Goal: Information Seeking & Learning: Find specific fact

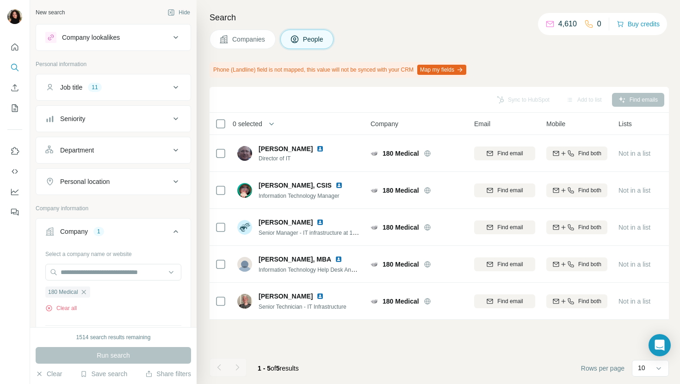
click at [249, 43] on span "Companies" at bounding box center [249, 39] width 34 height 9
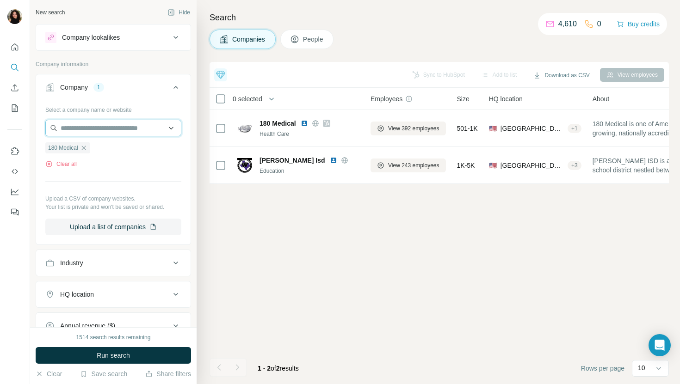
click at [127, 131] on input "text" at bounding box center [113, 128] width 136 height 17
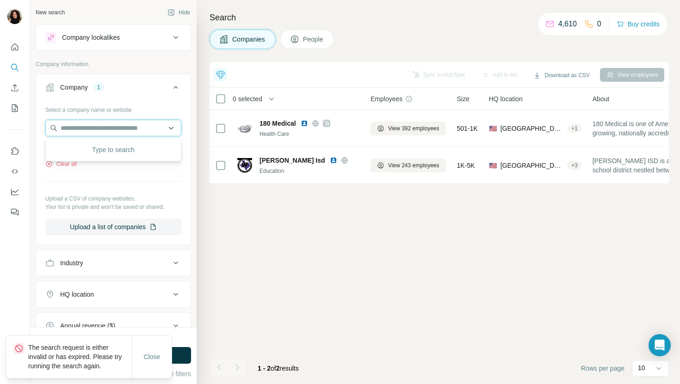
paste input "**********"
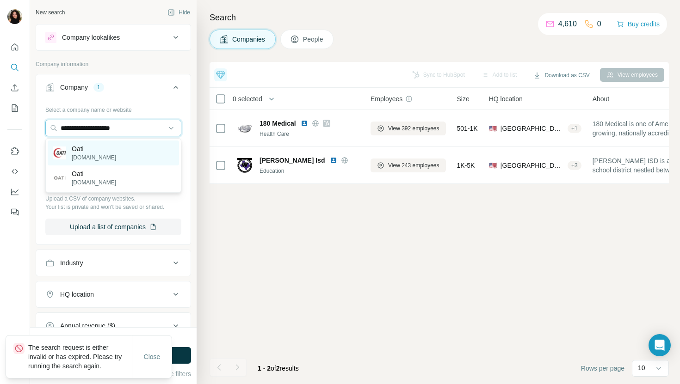
type input "**********"
click at [118, 152] on div "Oati [DOMAIN_NAME]" at bounding box center [113, 153] width 131 height 25
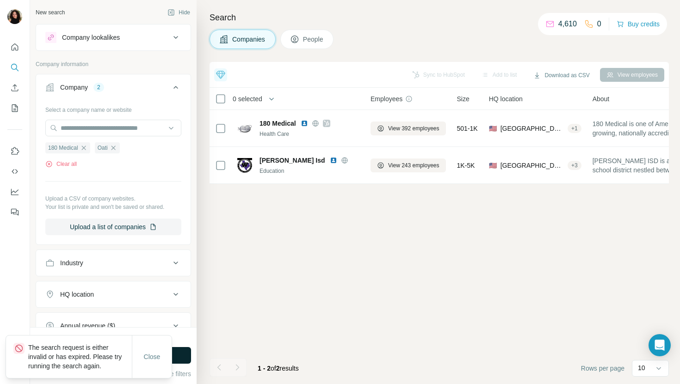
click at [183, 353] on button "Run search" at bounding box center [113, 355] width 155 height 17
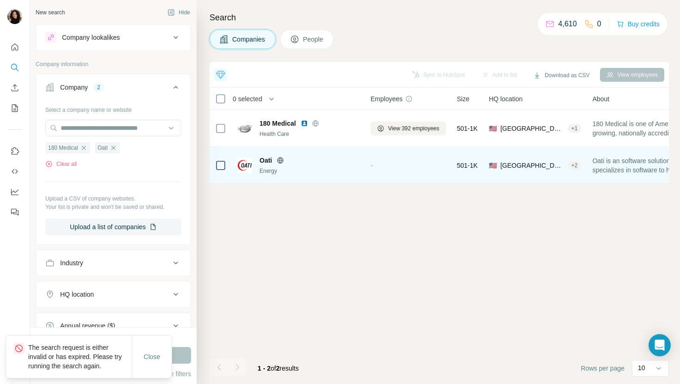
click at [388, 160] on div "-" at bounding box center [408, 165] width 75 height 25
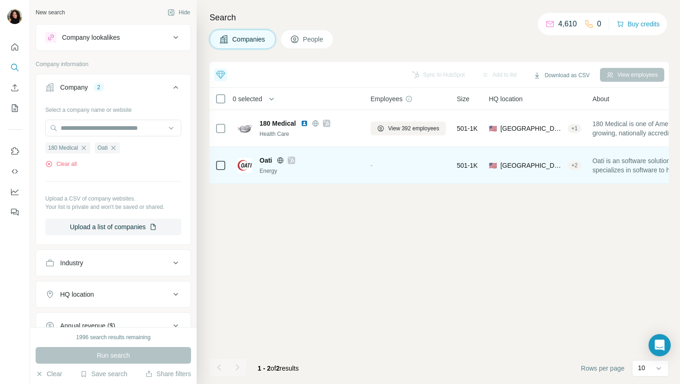
click at [380, 161] on div "-" at bounding box center [408, 165] width 75 height 25
click at [373, 162] on span "-" at bounding box center [372, 165] width 2 height 7
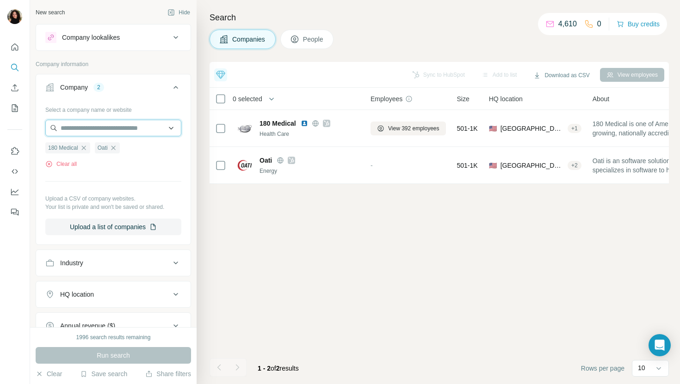
click at [143, 124] on input "text" at bounding box center [113, 128] width 136 height 17
paste input "**********"
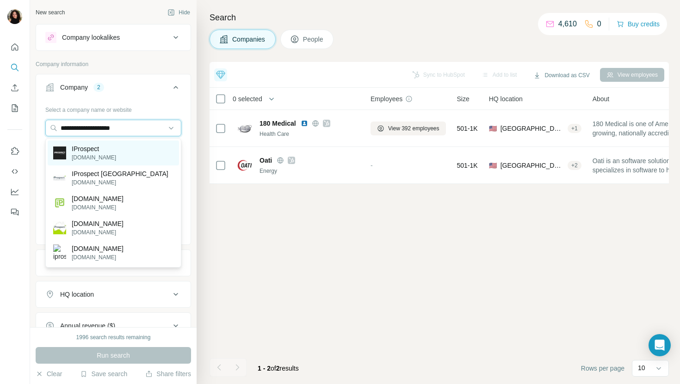
type input "**********"
click at [132, 161] on div "IProspect [DOMAIN_NAME]" at bounding box center [113, 153] width 131 height 25
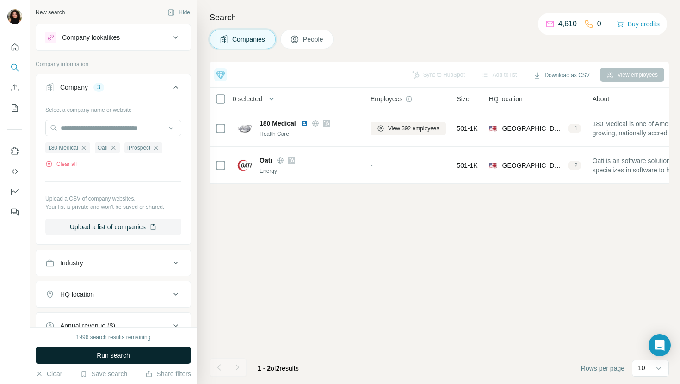
click at [110, 360] on span "Run search" at bounding box center [113, 355] width 33 height 9
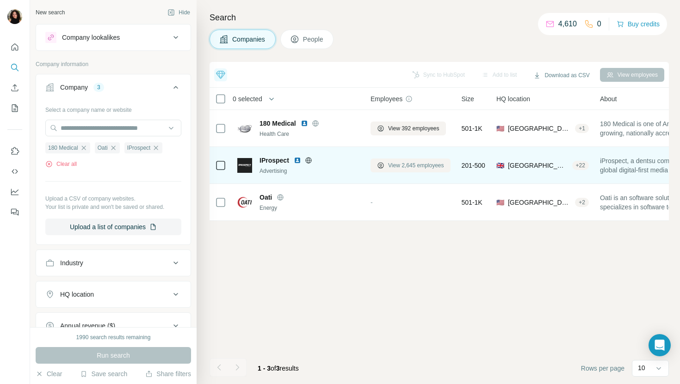
click at [411, 167] on span "View 2,645 employees" at bounding box center [416, 165] width 56 height 8
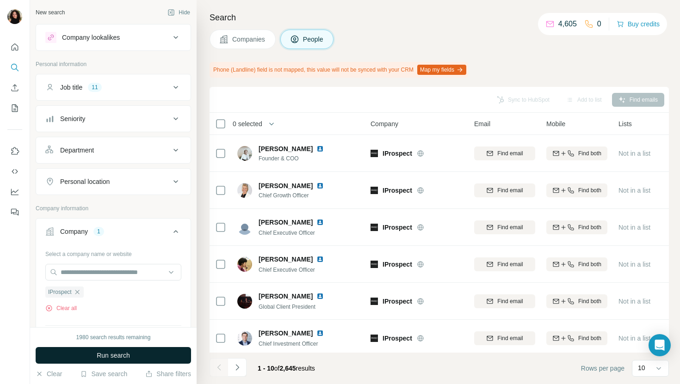
click at [170, 354] on button "Run search" at bounding box center [113, 355] width 155 height 17
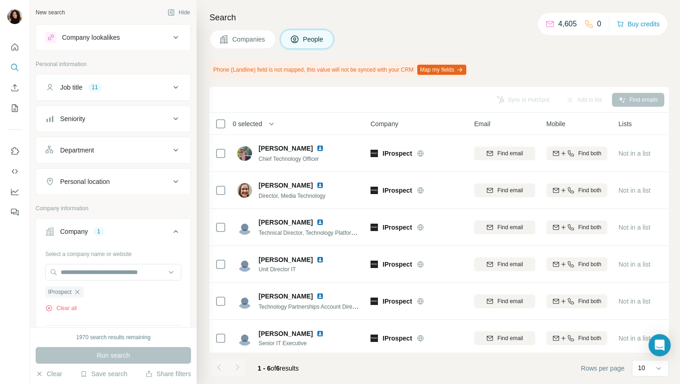
click at [246, 37] on span "Companies" at bounding box center [249, 39] width 34 height 9
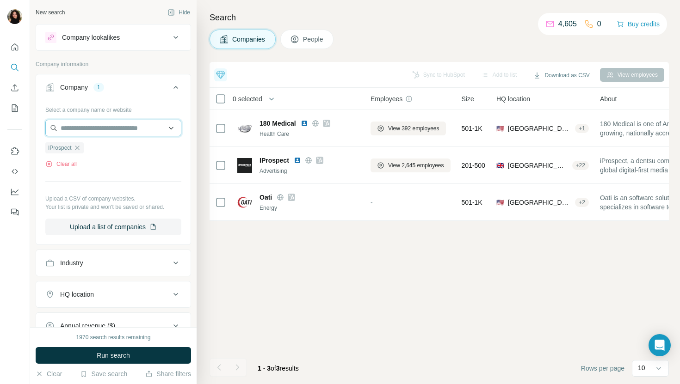
click at [115, 130] on input "text" at bounding box center [113, 128] width 136 height 17
paste input "**********"
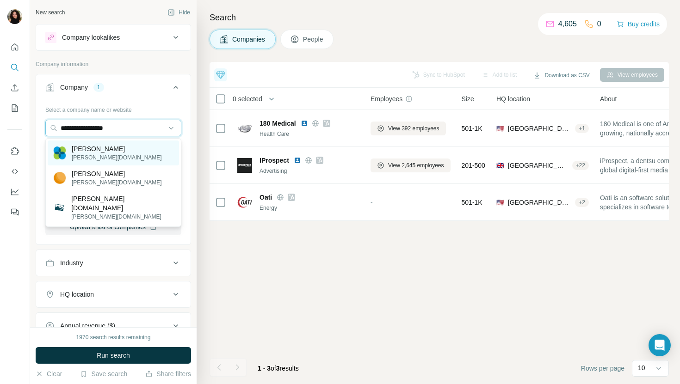
type input "**********"
click at [130, 154] on div "[PERSON_NAME][DOMAIN_NAME]" at bounding box center [113, 153] width 131 height 25
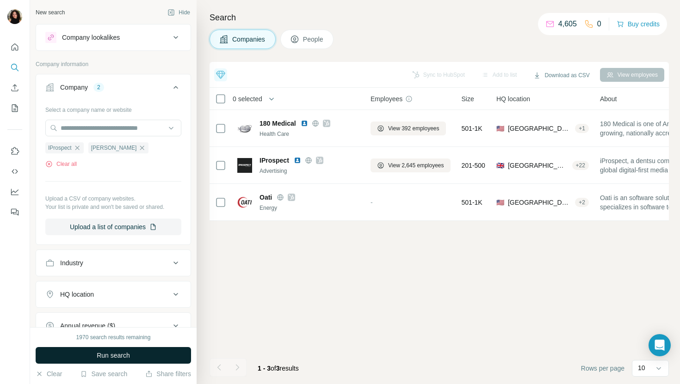
click at [98, 358] on span "Run search" at bounding box center [113, 355] width 33 height 9
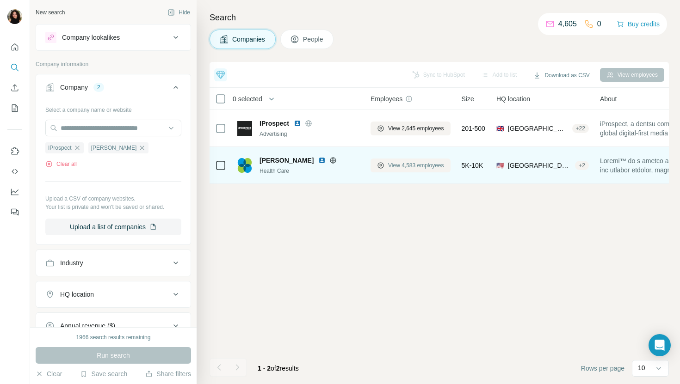
click at [407, 167] on span "View 4,583 employees" at bounding box center [416, 165] width 56 height 8
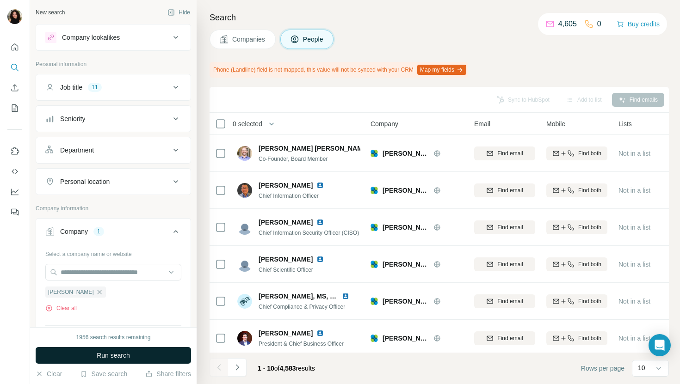
click at [166, 358] on button "Run search" at bounding box center [113, 355] width 155 height 17
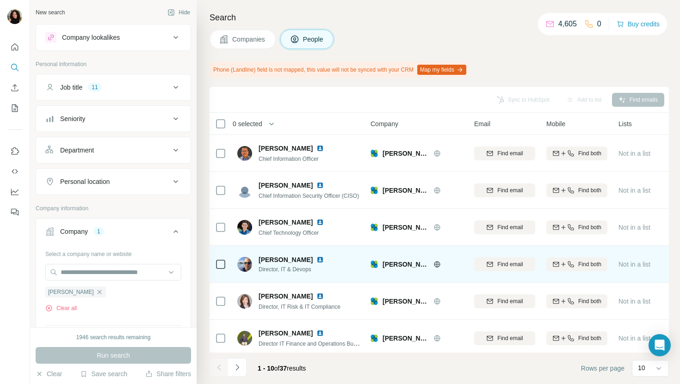
scroll to position [5, 0]
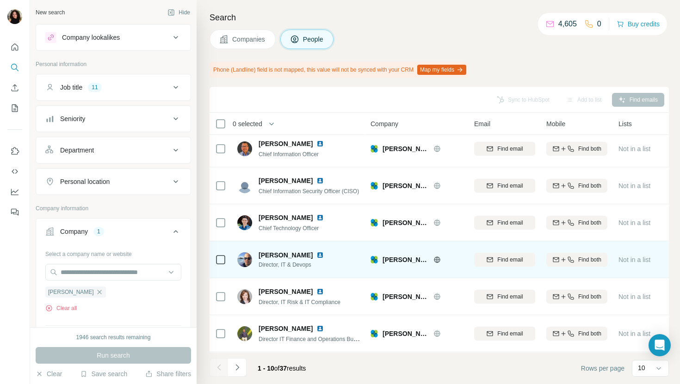
click at [316, 252] on img at bounding box center [319, 255] width 7 height 7
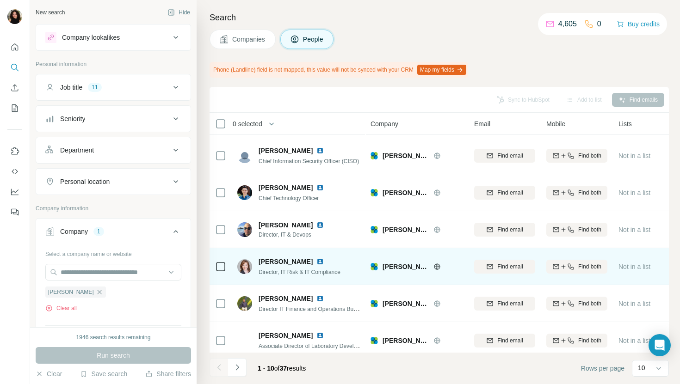
scroll to position [79, 0]
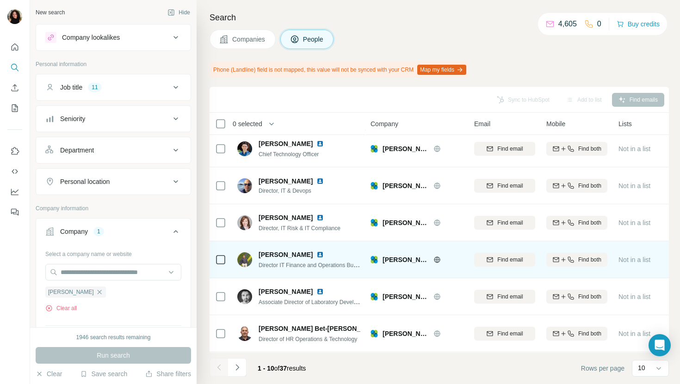
click at [316, 253] on img at bounding box center [319, 254] width 7 height 7
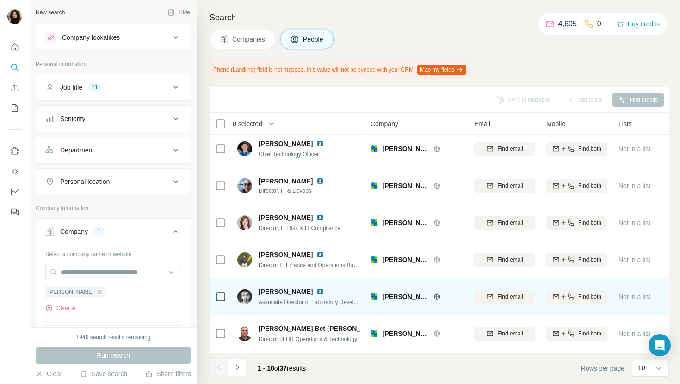
scroll to position [152, 0]
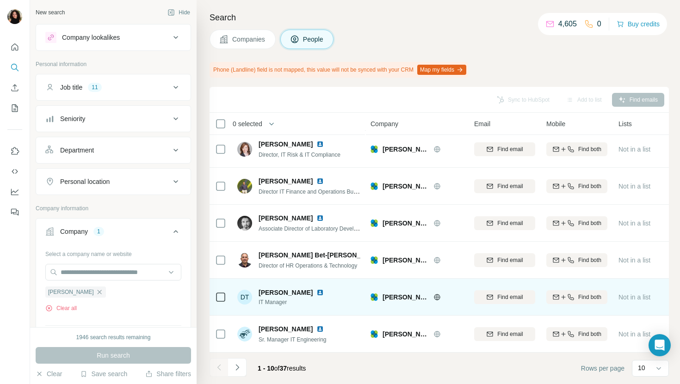
click at [318, 293] on img at bounding box center [319, 292] width 7 height 7
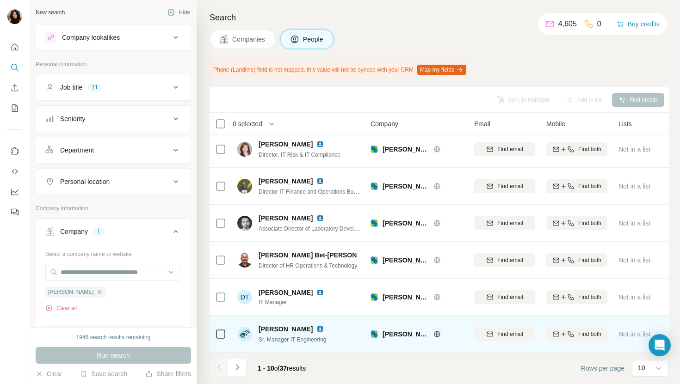
click at [316, 332] on img at bounding box center [319, 329] width 7 height 7
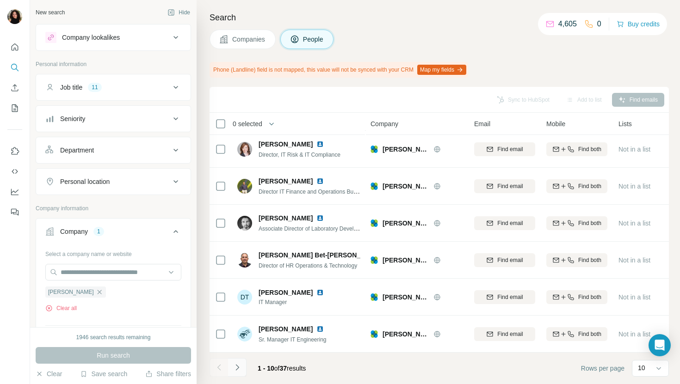
click at [242, 370] on button "Navigate to next page" at bounding box center [237, 368] width 19 height 19
click at [240, 367] on icon "Navigate to next page" at bounding box center [237, 367] width 9 height 9
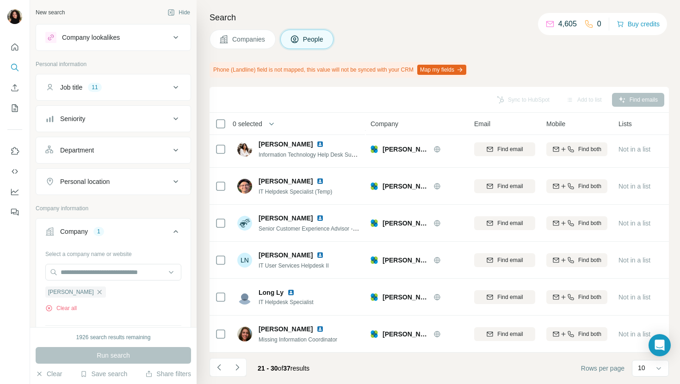
scroll to position [0, 0]
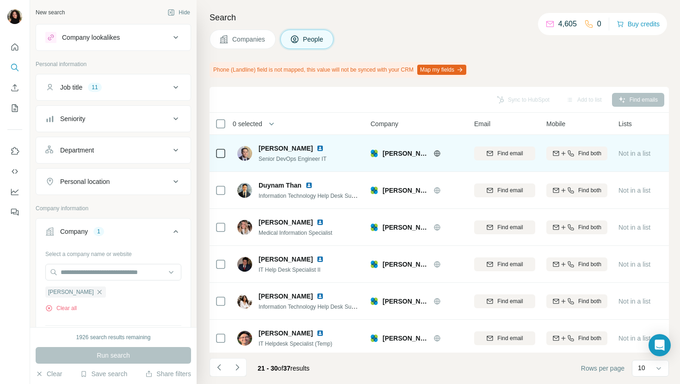
click at [316, 146] on img at bounding box center [319, 148] width 7 height 7
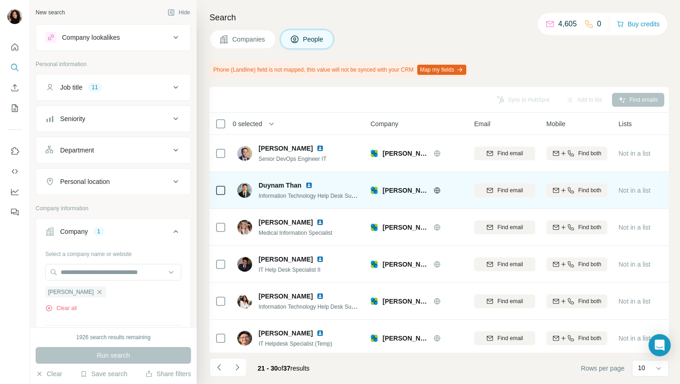
click at [310, 187] on img at bounding box center [308, 185] width 7 height 7
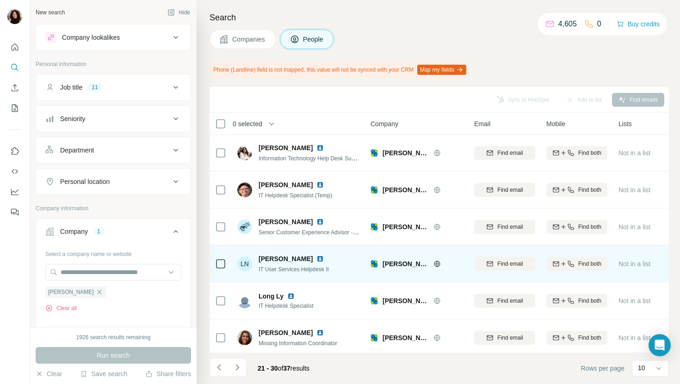
scroll to position [152, 0]
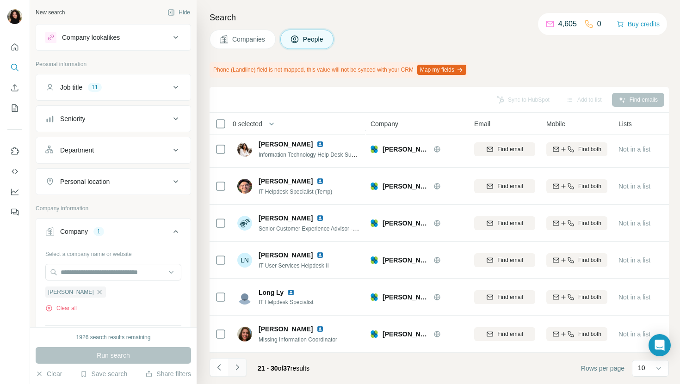
click at [234, 366] on icon "Navigate to next page" at bounding box center [237, 367] width 9 height 9
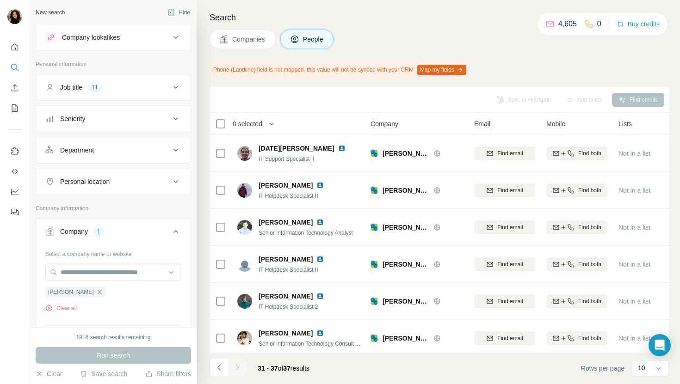
scroll to position [41, 0]
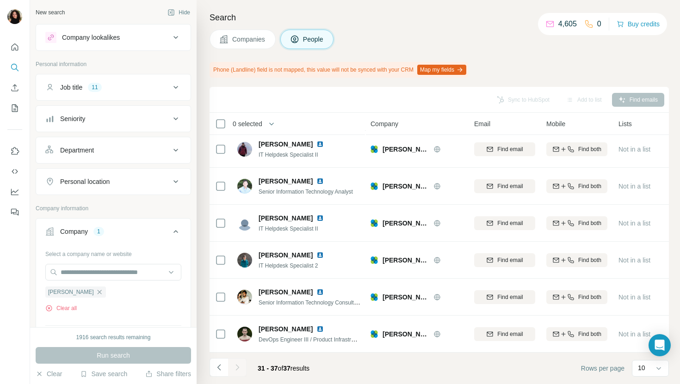
click at [230, 30] on button "Companies" at bounding box center [243, 39] width 66 height 19
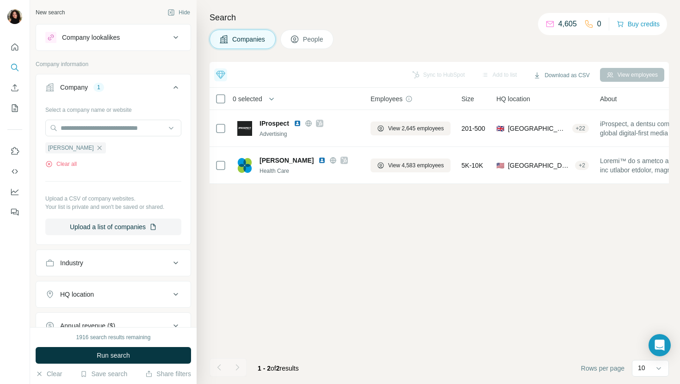
click at [127, 118] on div "Select a company name or website [PERSON_NAME] Clear all Upload a CSV of compan…" at bounding box center [113, 168] width 136 height 133
click at [124, 125] on input "text" at bounding box center [113, 128] width 136 height 17
paste input "**********"
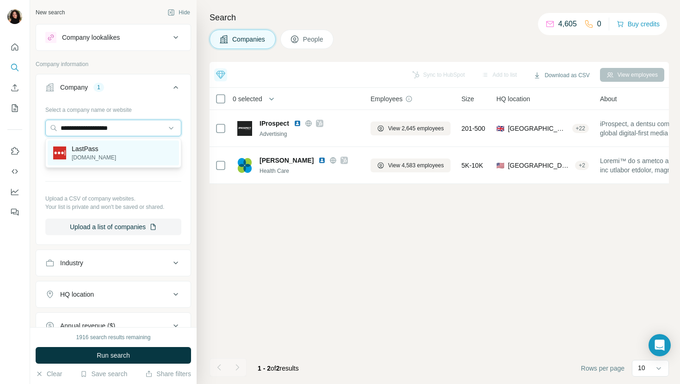
type input "**********"
